Goal: Check status

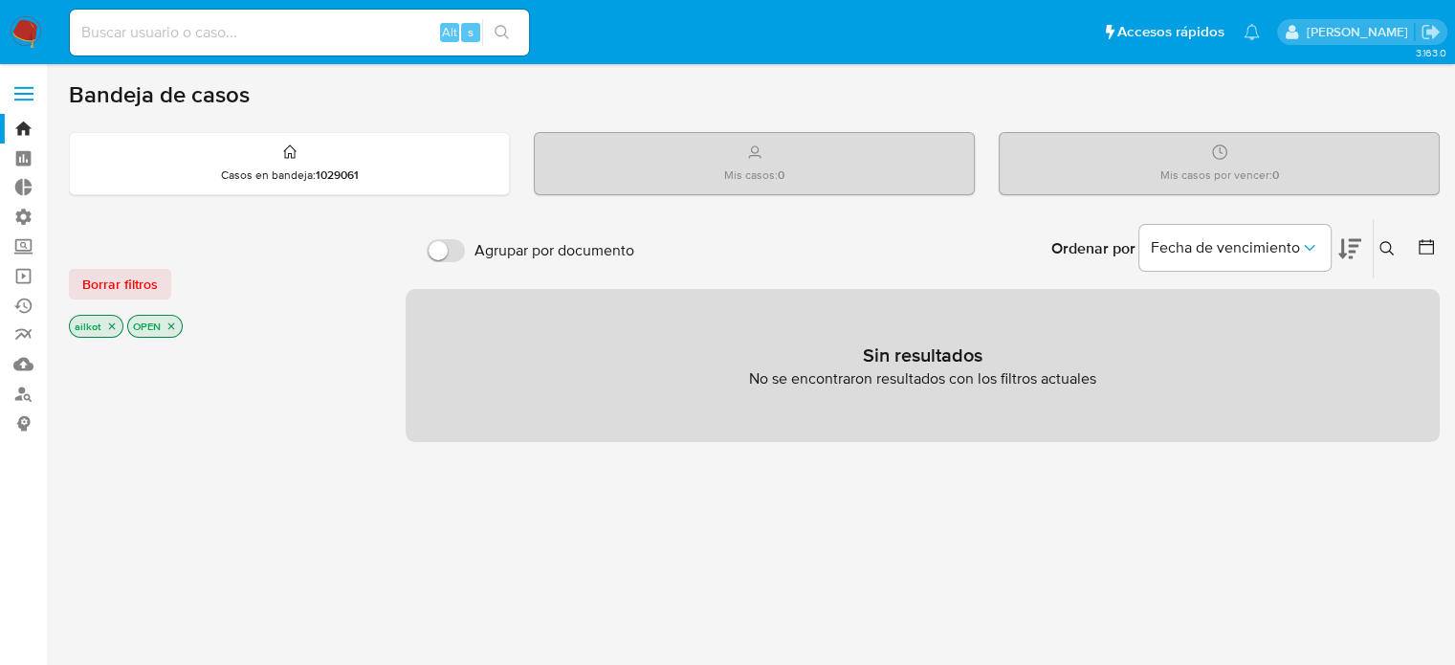
click at [313, 32] on input at bounding box center [299, 32] width 459 height 25
paste input "e7dQ93Jy8xUkVEvVVMHyNj9b"
type input "e7dQ93Jy8xUkVEvVVMHyNj9b"
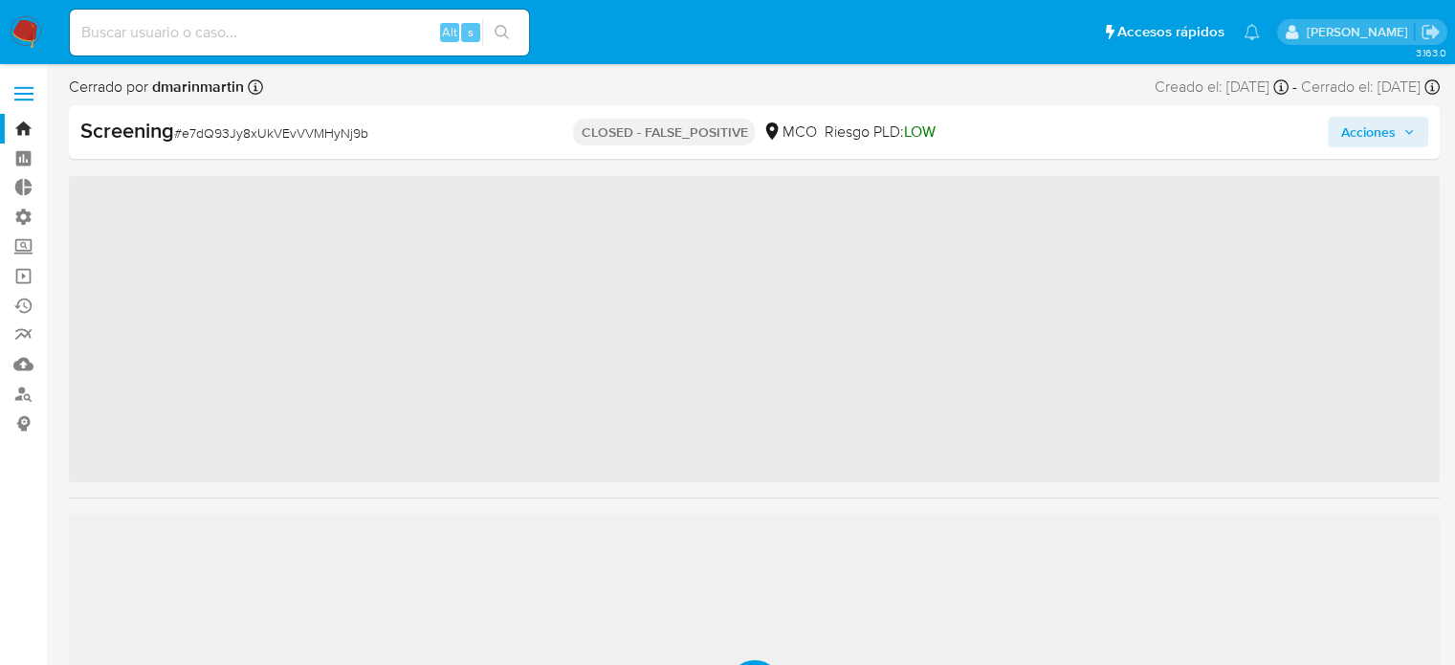
scroll to position [945, 0]
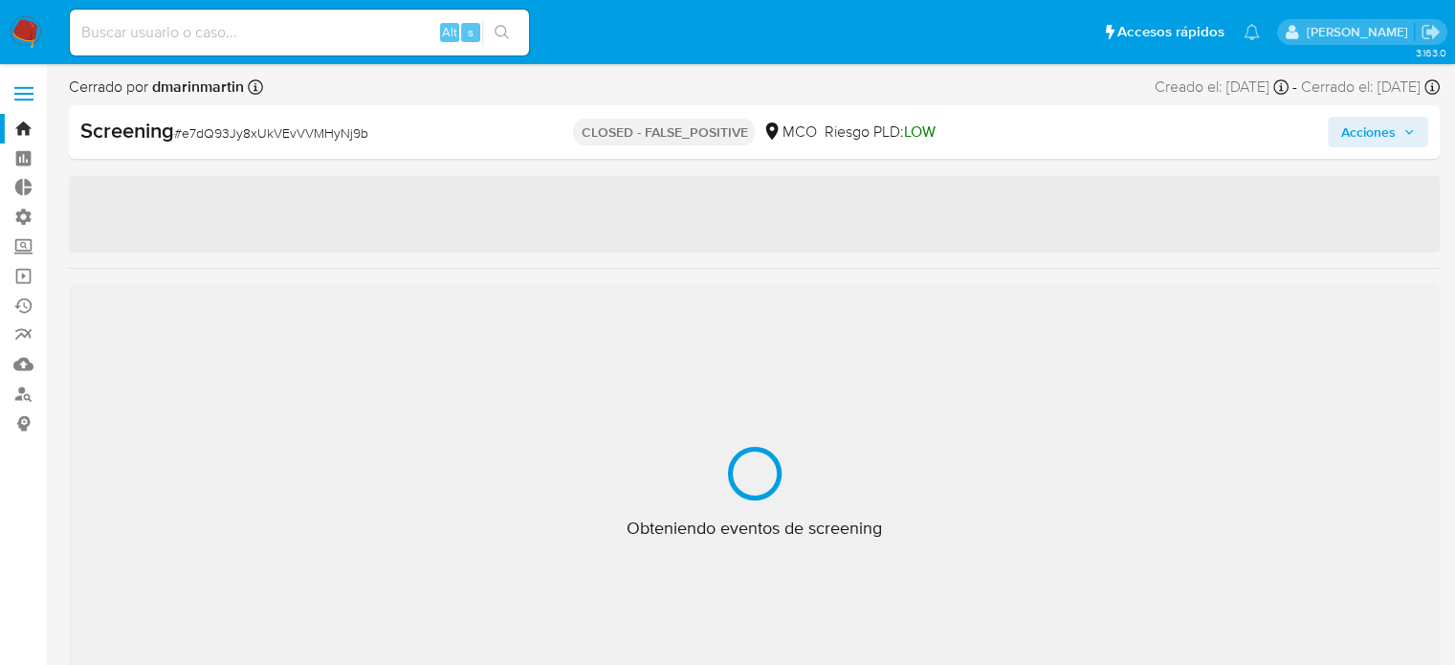
select select "10"
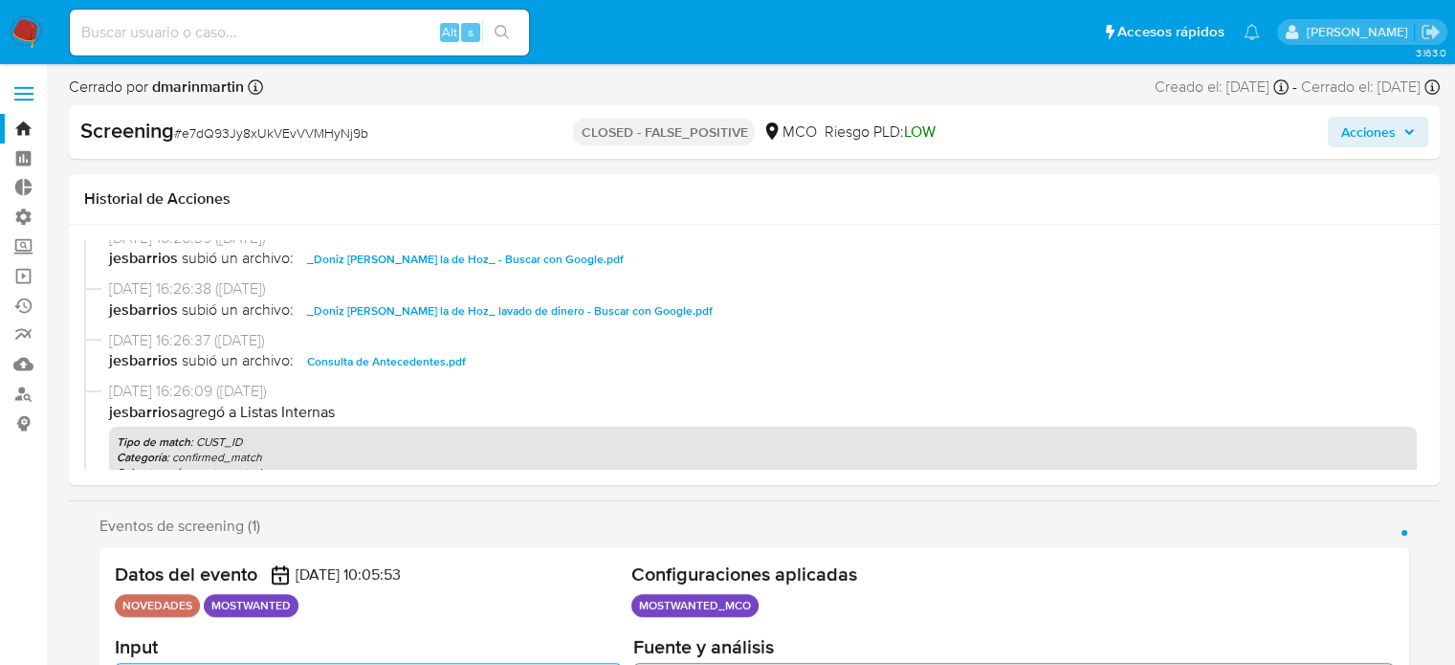
scroll to position [478, 0]
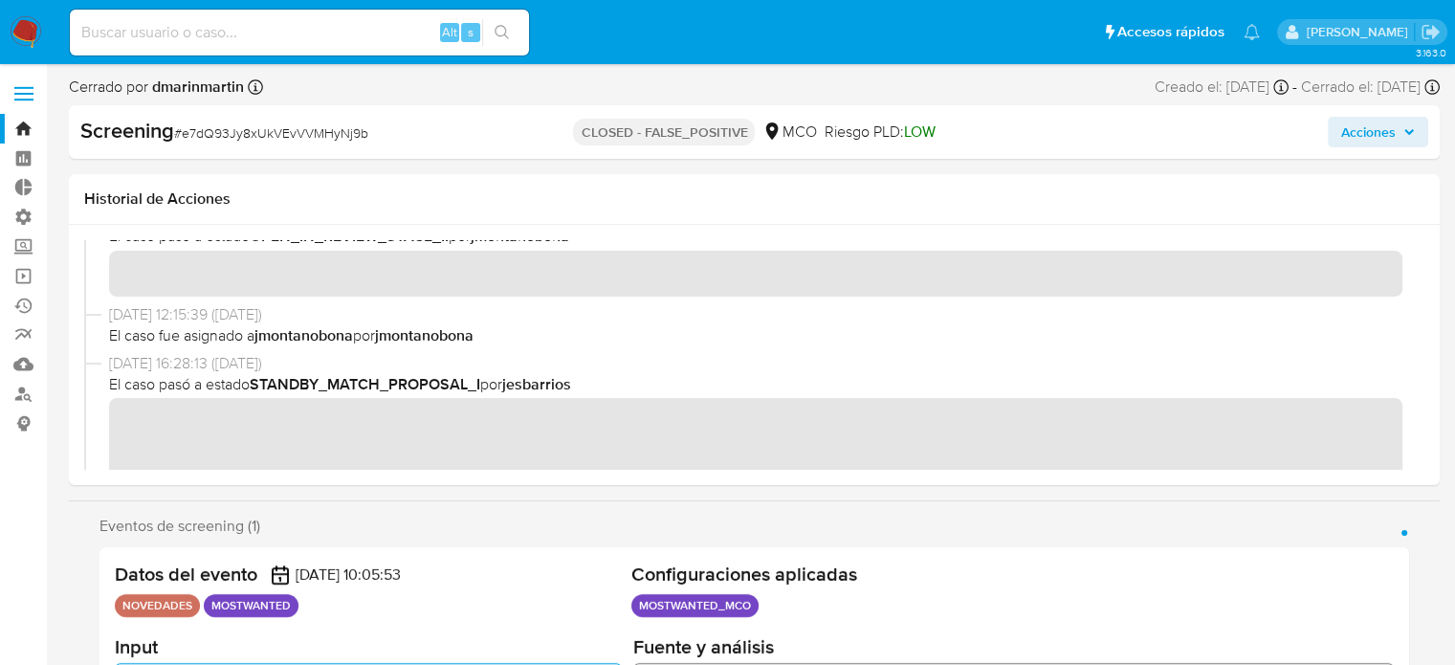
click at [333, 52] on div "Alt s" at bounding box center [299, 33] width 459 height 46
click at [332, 39] on input at bounding box center [299, 32] width 459 height 25
paste input "OwTcynZDPo373FwCRGWcfkwu"
type input "OwTcynZDPo373FwCRGWcfkwu"
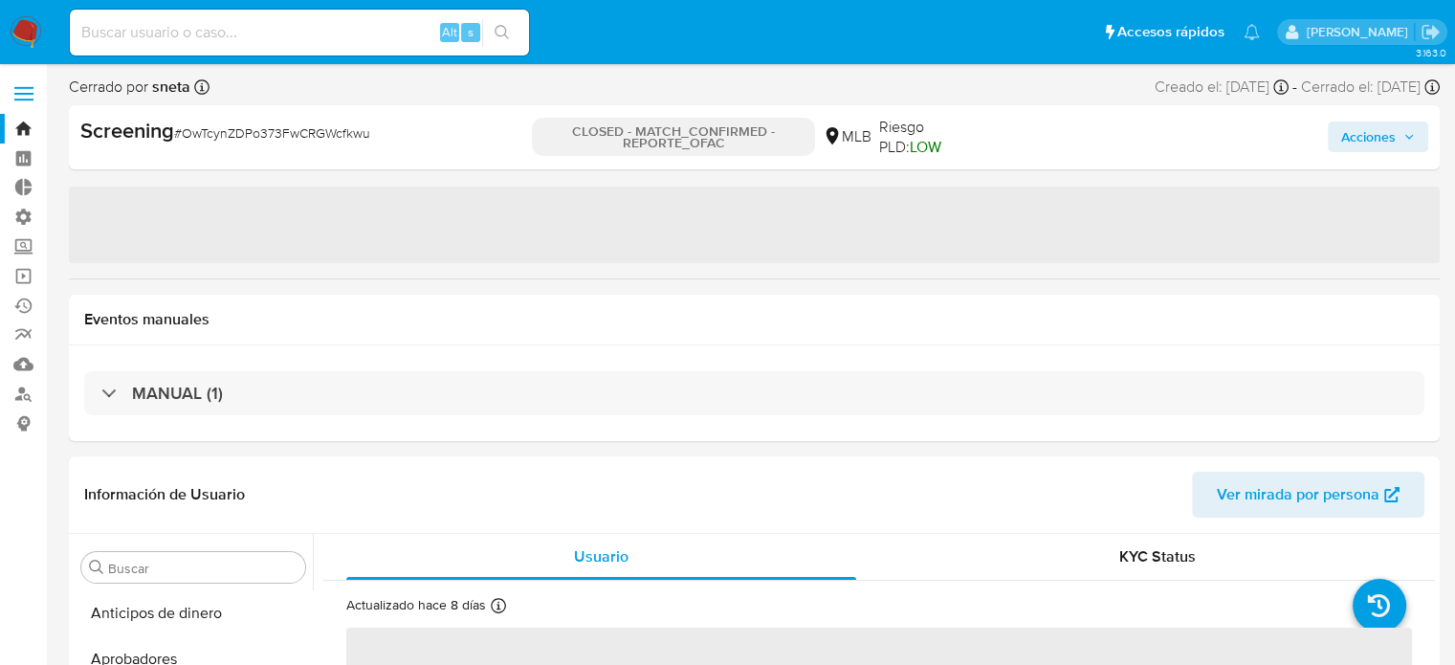
select select "10"
